Goal: Task Accomplishment & Management: Complete application form

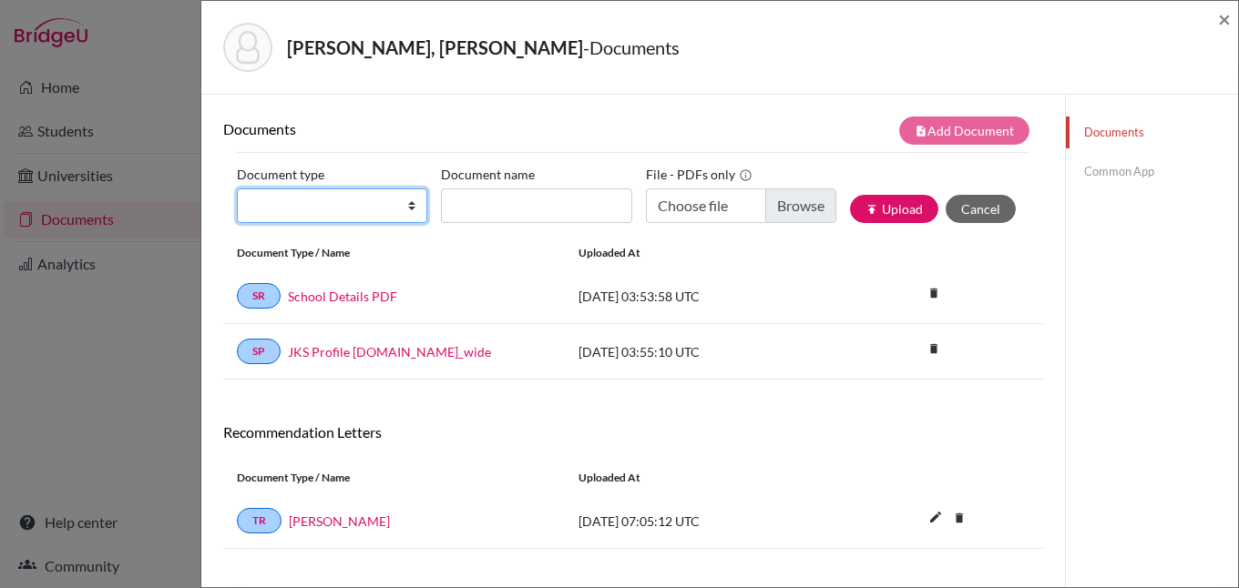
click at [405, 201] on select "Change explanation for Common App reports Counselor recommendation Internationa…" at bounding box center [332, 206] width 190 height 35
select select "2"
click at [237, 189] on select "Change explanation for Common App reports Counselor recommendation Internationa…" at bounding box center [332, 206] width 190 height 35
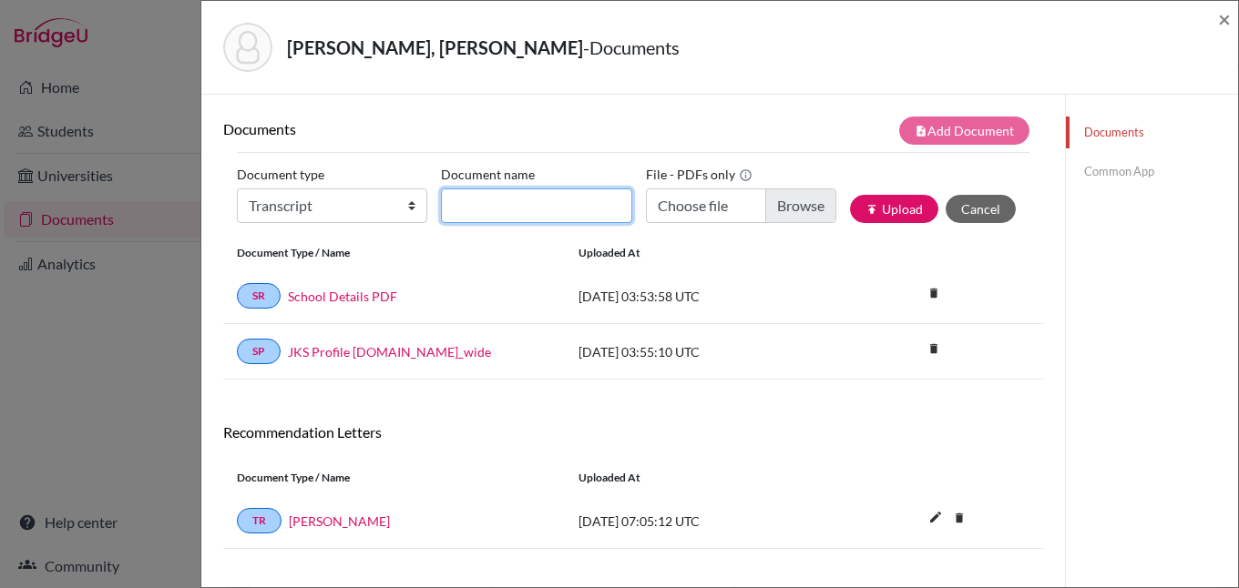
click at [521, 203] on input "Document name" at bounding box center [536, 206] width 190 height 35
type input "initial transcript"
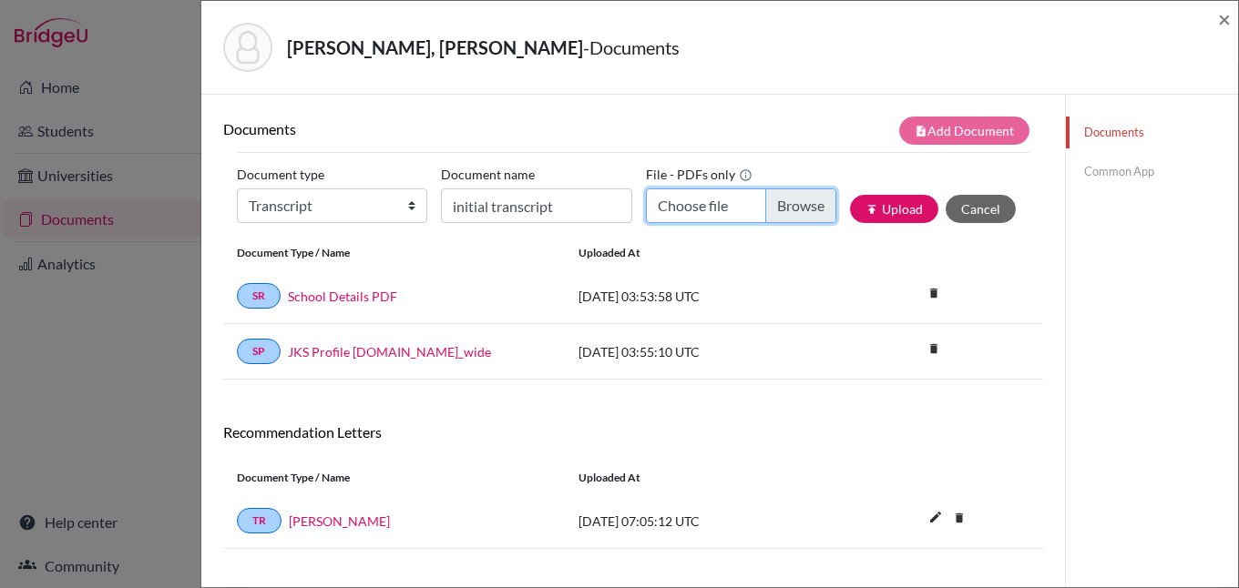
click at [790, 205] on input "Choose file" at bounding box center [741, 206] width 190 height 35
type input "C:\fakepath\[PERSON_NAME] - initial transcript.pdf"
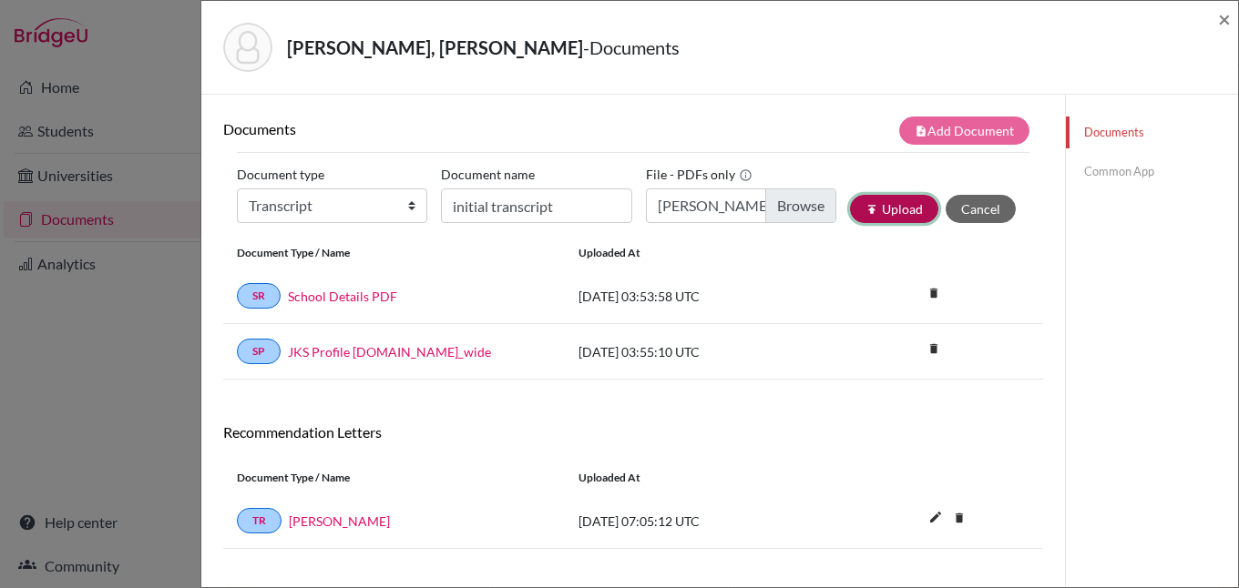
click at [876, 211] on button "publish Upload" at bounding box center [894, 209] width 88 height 28
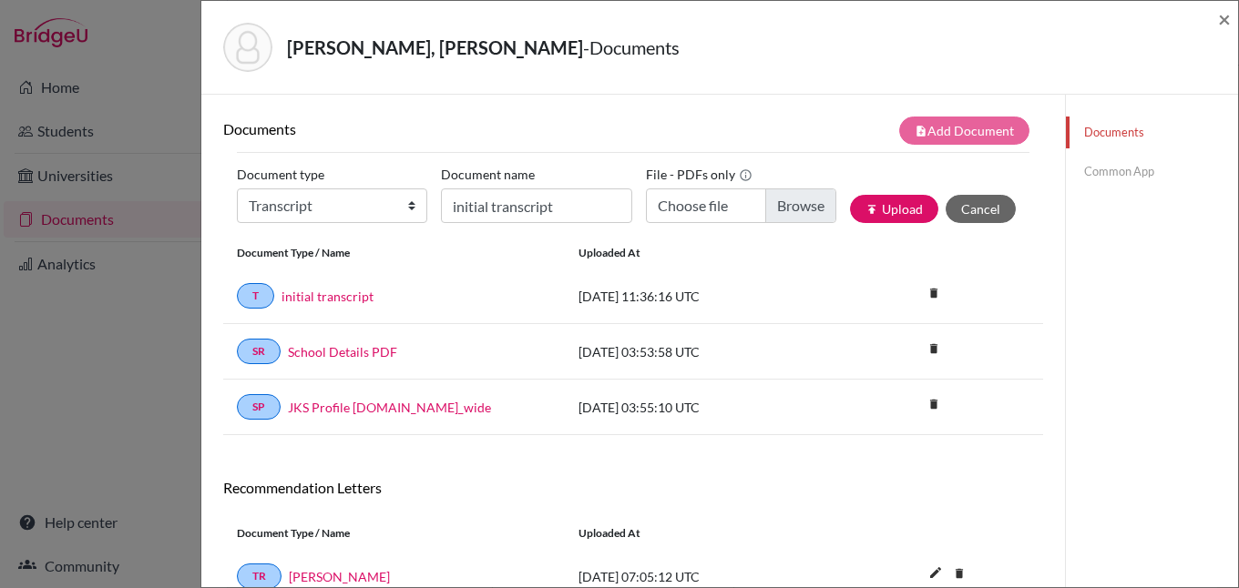
click at [1111, 175] on link "Common App" at bounding box center [1152, 172] width 172 height 32
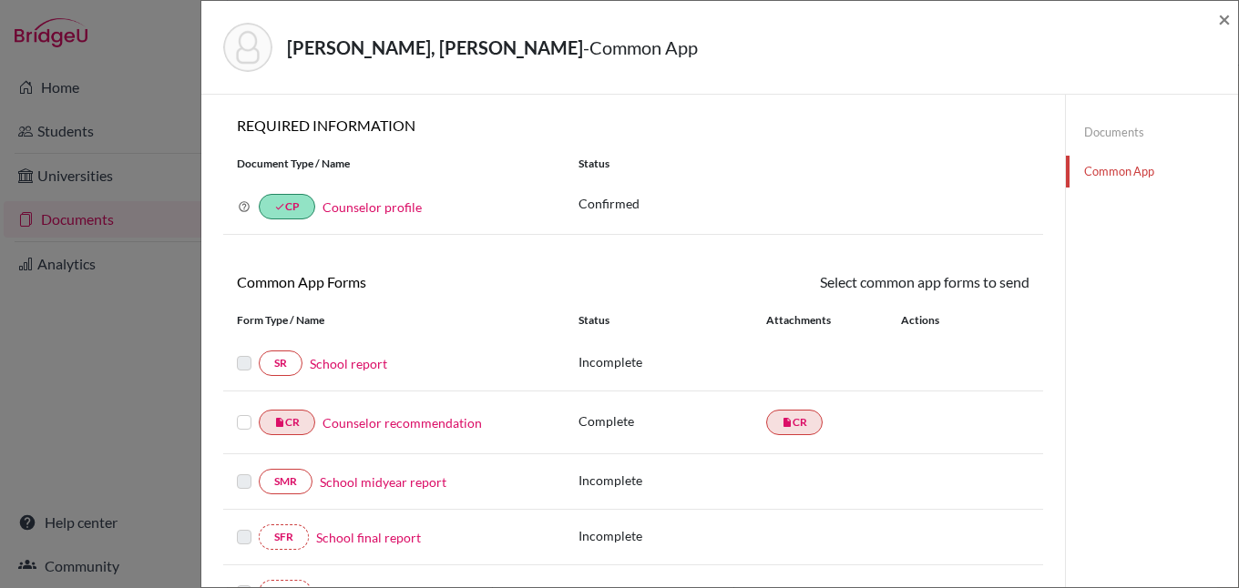
click at [342, 364] on link "School report" at bounding box center [348, 363] width 77 height 19
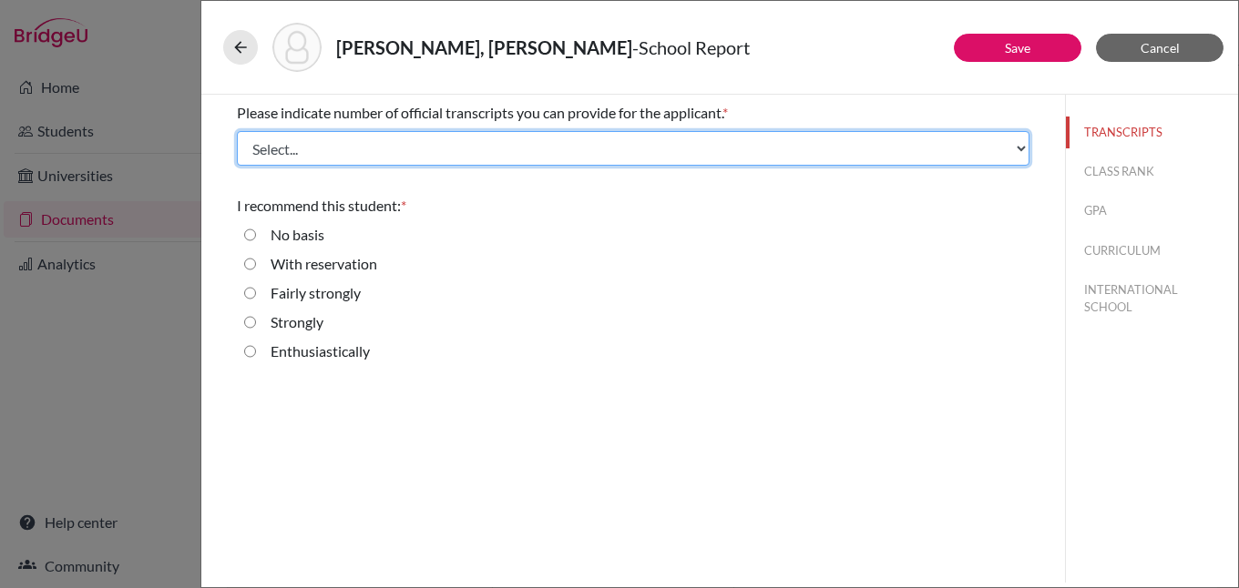
click at [409, 146] on select "Select... 1 2 3 4" at bounding box center [633, 148] width 792 height 35
select select "1"
click at [237, 131] on select "Select... 1 2 3 4" at bounding box center [633, 148] width 792 height 35
